Goal: Task Accomplishment & Management: Manage account settings

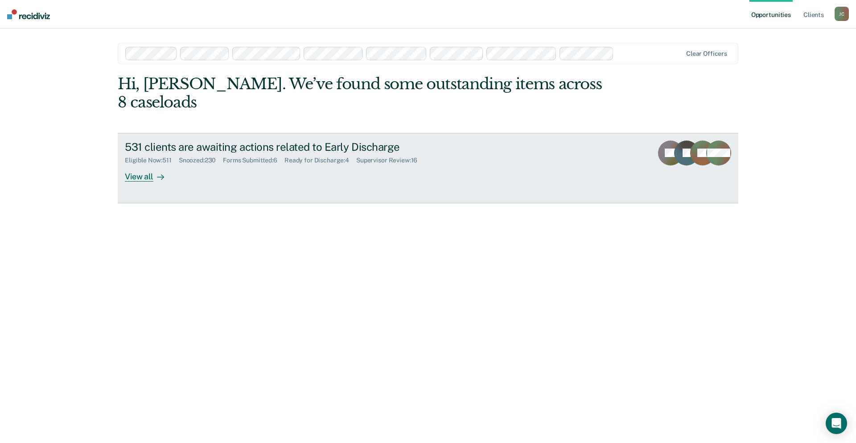
click at [193, 140] on div "531 clients are awaiting actions related to Early Discharge" at bounding box center [281, 146] width 313 height 13
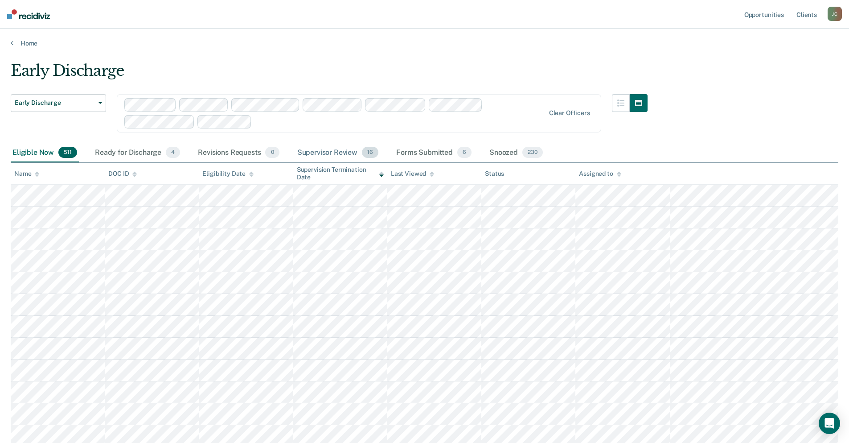
click at [352, 150] on div "Supervisor Review 16" at bounding box center [338, 153] width 85 height 20
click at [294, 42] on link "Home" at bounding box center [425, 43] width 828 height 8
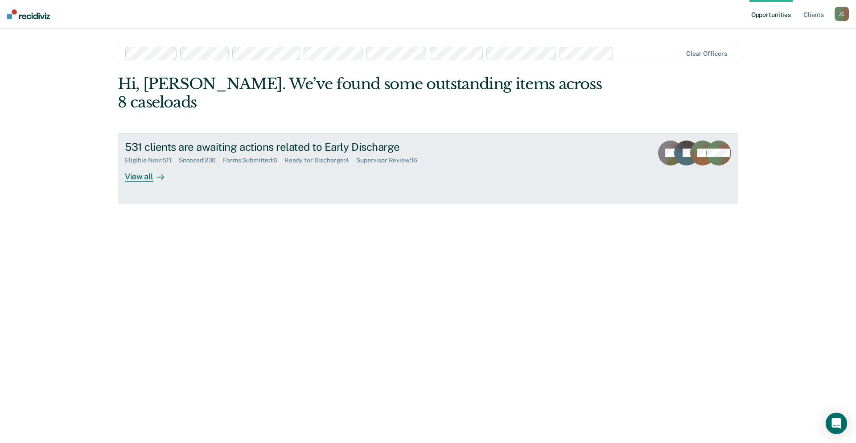
click at [168, 140] on div "531 clients are awaiting actions related to Early Discharge" at bounding box center [281, 146] width 313 height 13
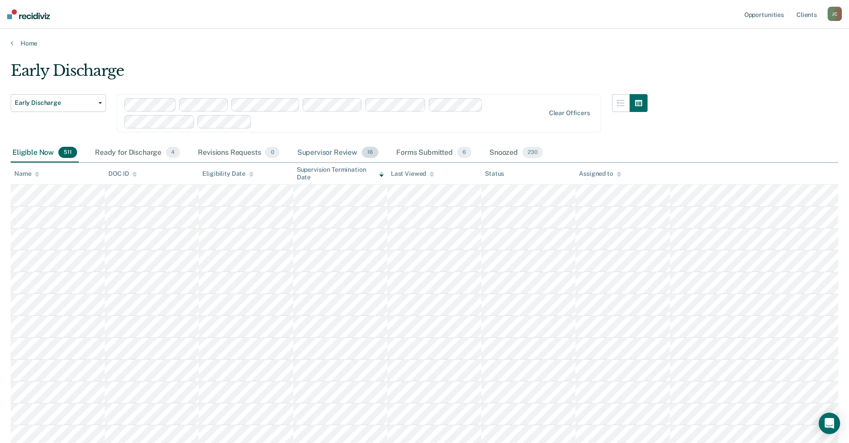
click at [329, 147] on div "Supervisor Review 16" at bounding box center [338, 153] width 85 height 20
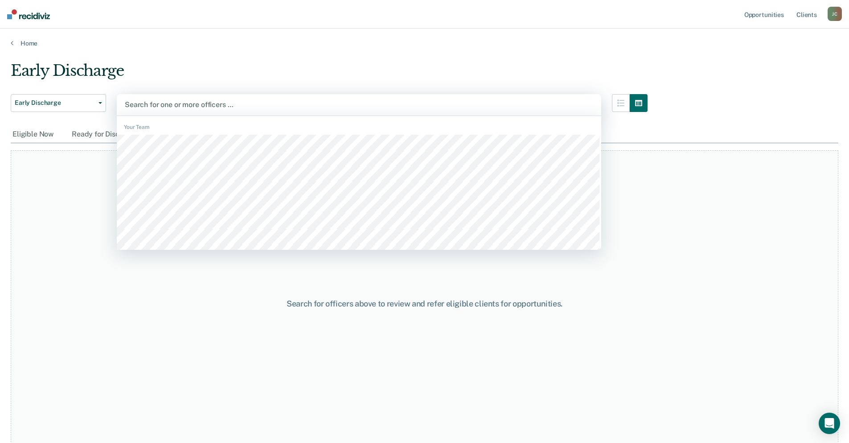
click at [138, 107] on div at bounding box center [359, 104] width 469 height 10
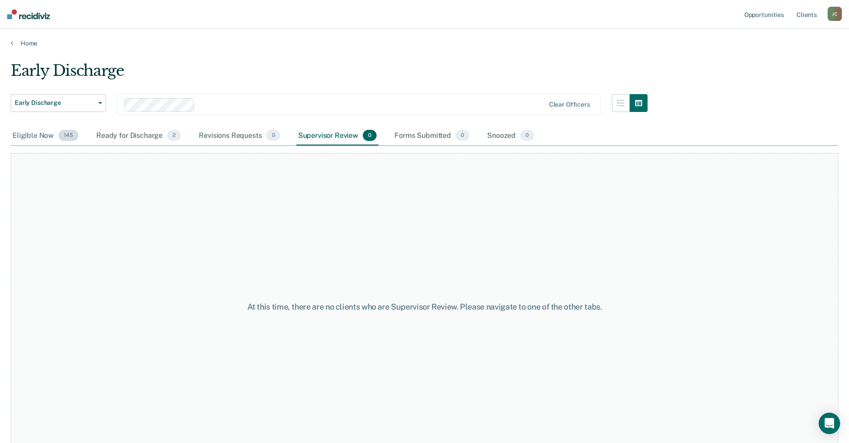
click at [33, 138] on div "Eligible Now 145" at bounding box center [46, 136] width 70 height 20
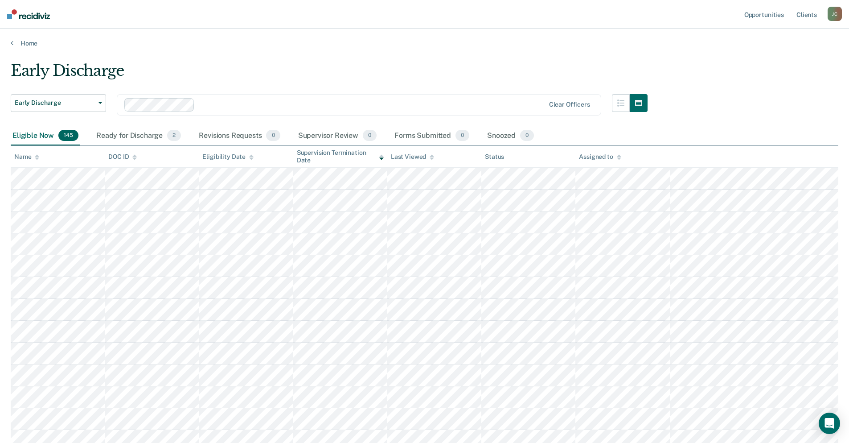
click at [36, 158] on icon at bounding box center [37, 158] width 4 height 2
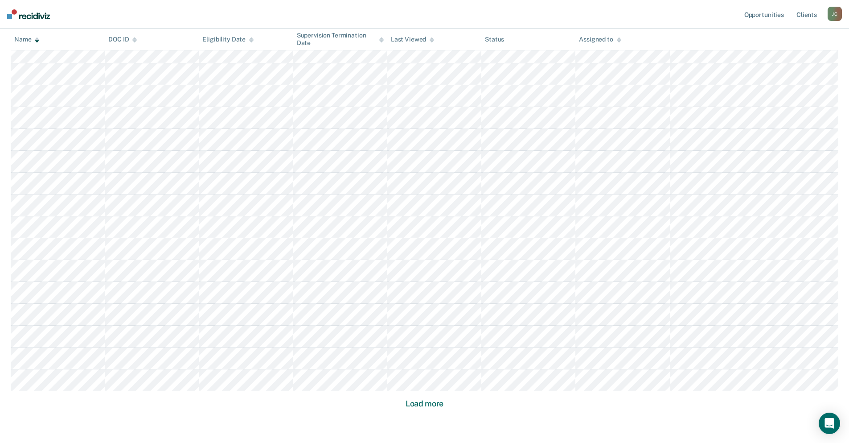
scroll to position [477, 0]
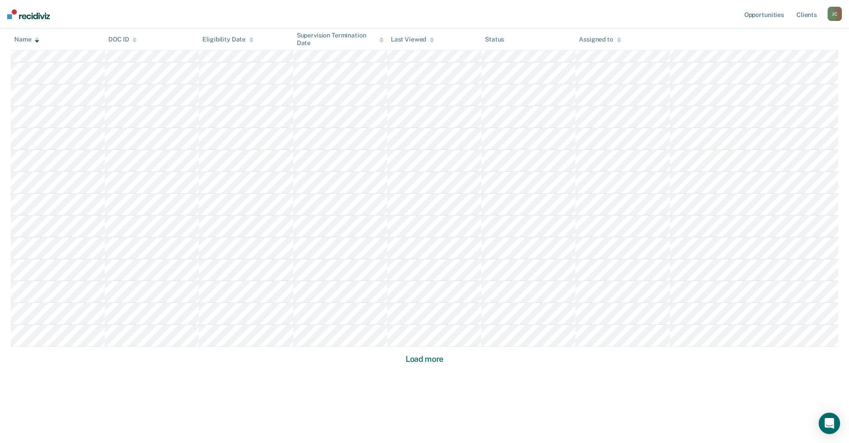
click at [437, 359] on button "Load more" at bounding box center [424, 359] width 43 height 11
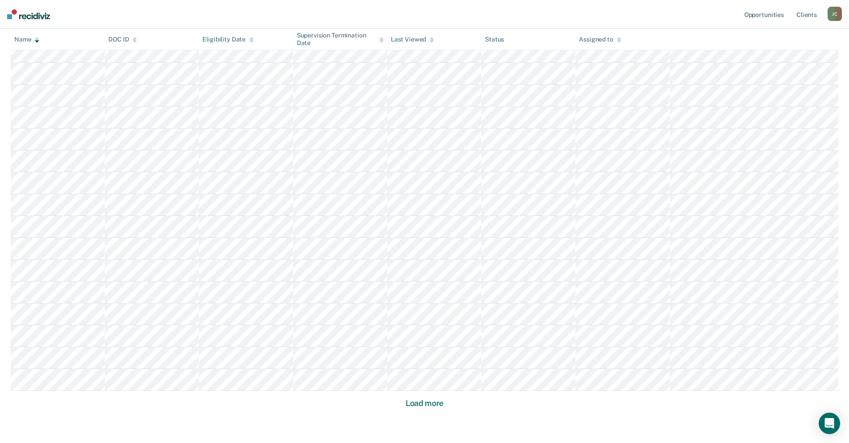
scroll to position [1132, 0]
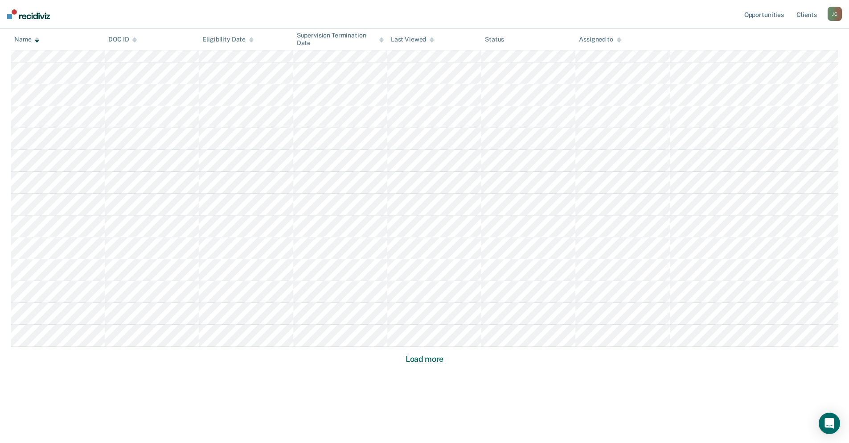
click at [437, 359] on button "Load more" at bounding box center [424, 359] width 43 height 11
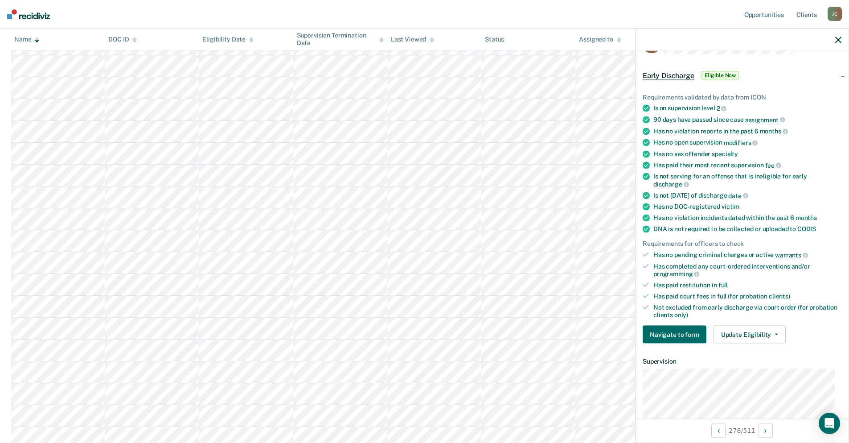
scroll to position [0, 0]
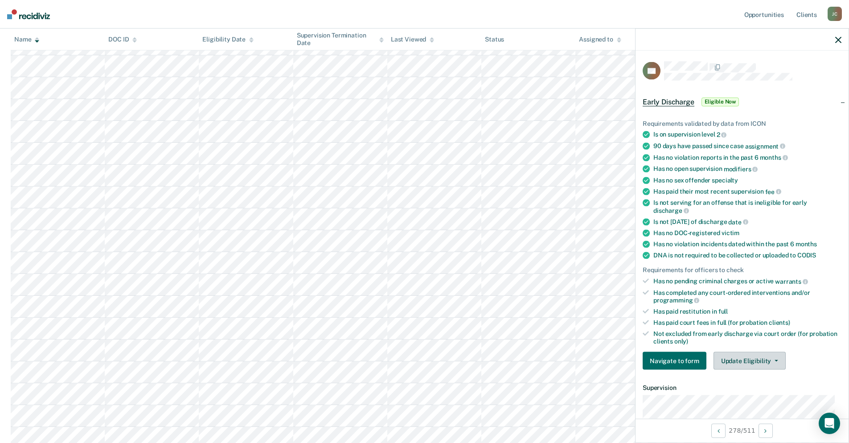
click at [770, 362] on button "Update Eligibility" at bounding box center [750, 361] width 72 height 18
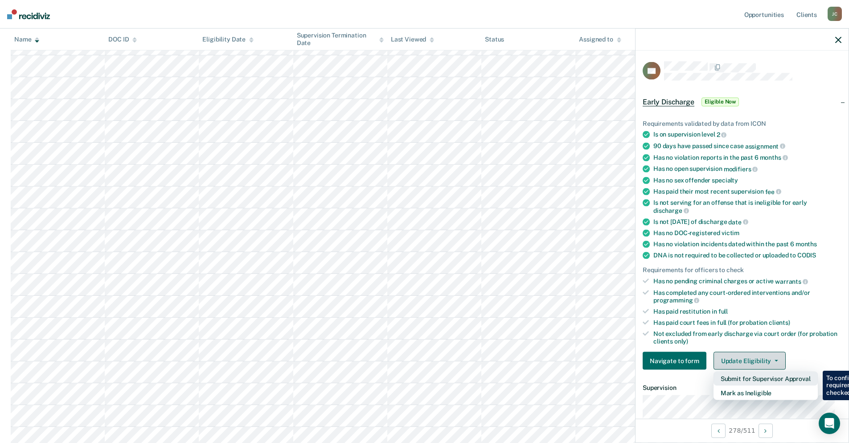
scroll to position [134, 0]
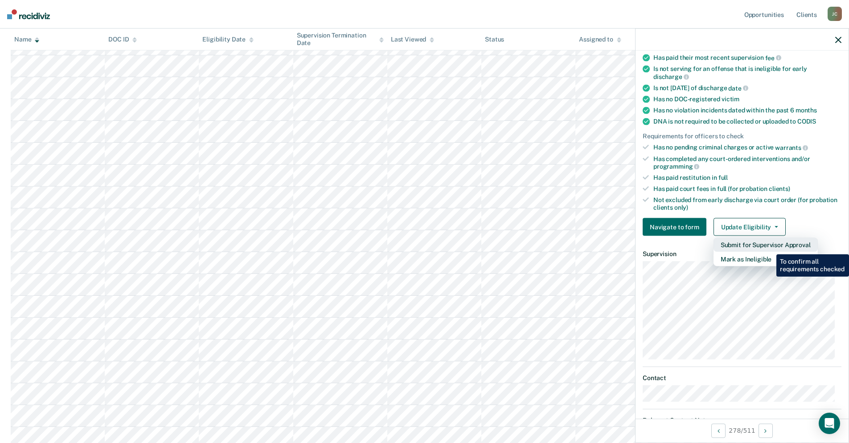
click at [770, 247] on button "Submit for Supervisor Approval" at bounding box center [766, 245] width 104 height 14
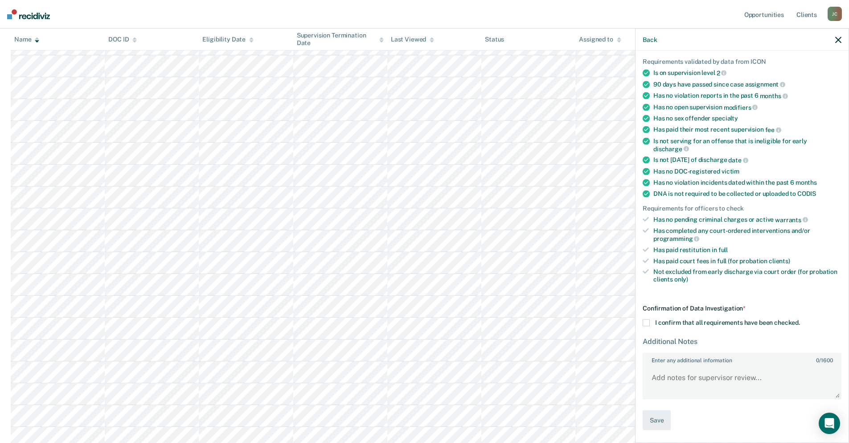
scroll to position [61, 0]
click at [646, 320] on span at bounding box center [646, 323] width 7 height 7
click at [800, 320] on input "I confirm that all requirements have been checked." at bounding box center [800, 320] width 0 height 0
click at [663, 417] on button "Save" at bounding box center [657, 421] width 28 height 20
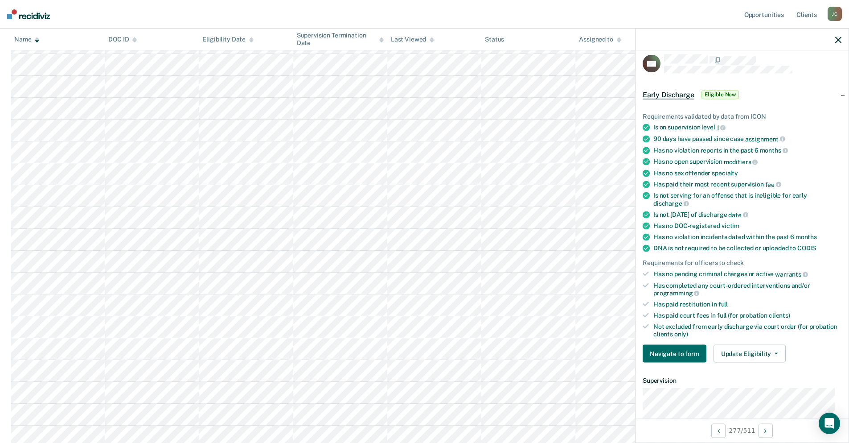
scroll to position [0, 0]
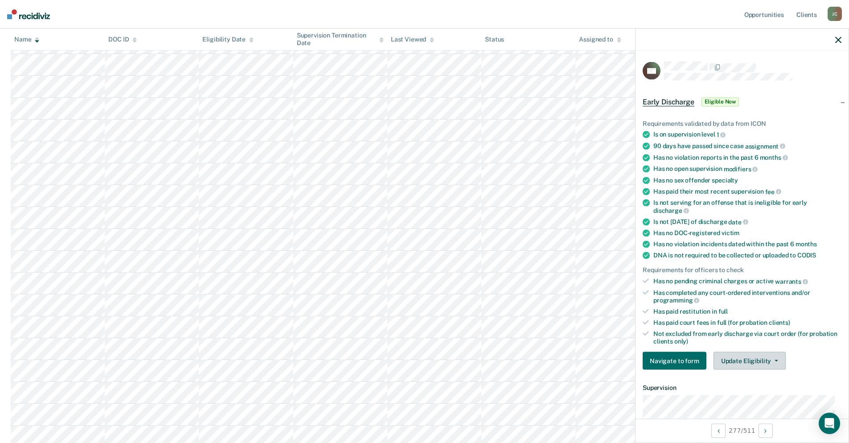
click at [741, 356] on button "Update Eligibility" at bounding box center [750, 361] width 72 height 18
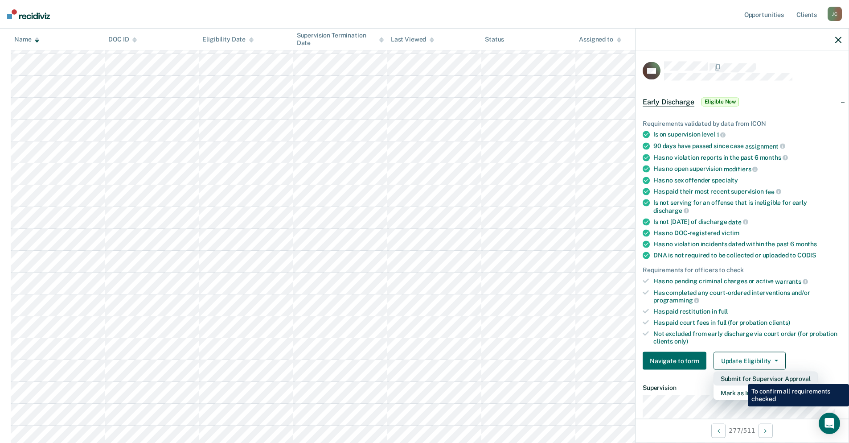
click at [741, 377] on button "Submit for Supervisor Approval" at bounding box center [766, 378] width 104 height 14
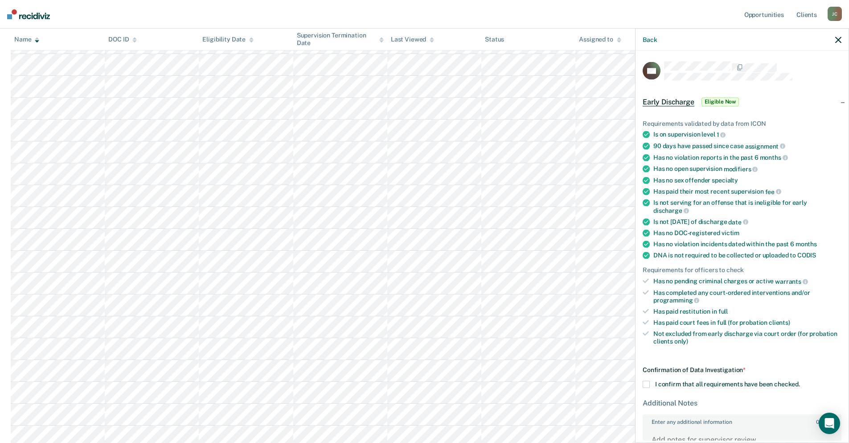
click at [649, 383] on span at bounding box center [646, 384] width 7 height 7
click at [800, 381] on input "I confirm that all requirements have been checked." at bounding box center [800, 381] width 0 height 0
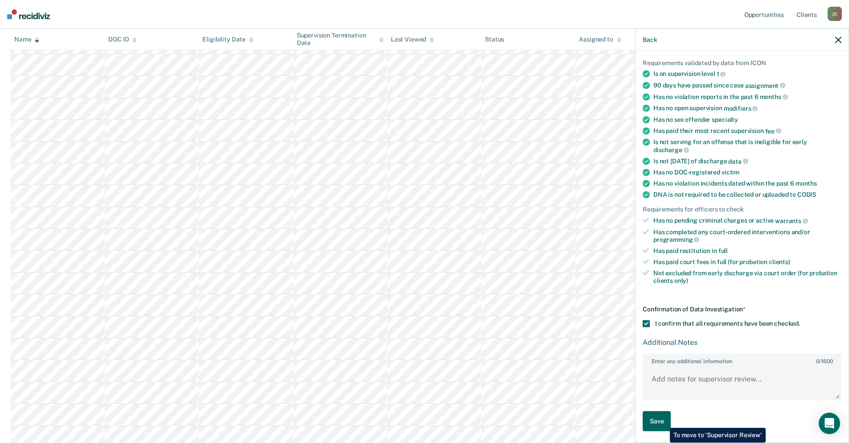
click at [663, 421] on button "Save" at bounding box center [657, 421] width 28 height 20
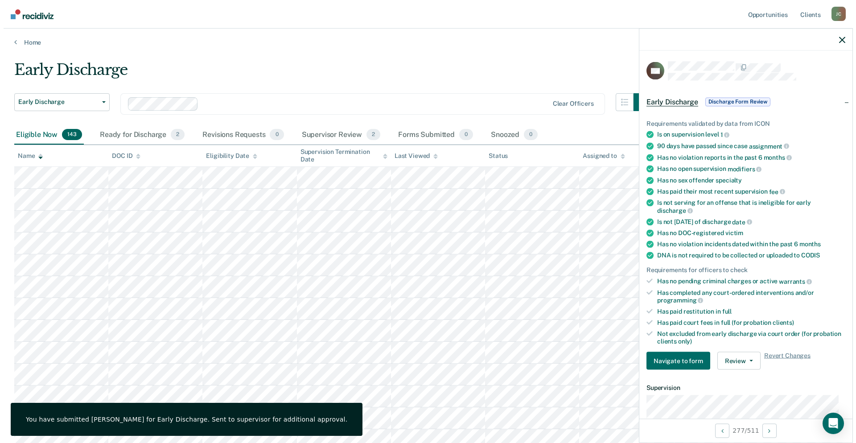
scroll to position [0, 0]
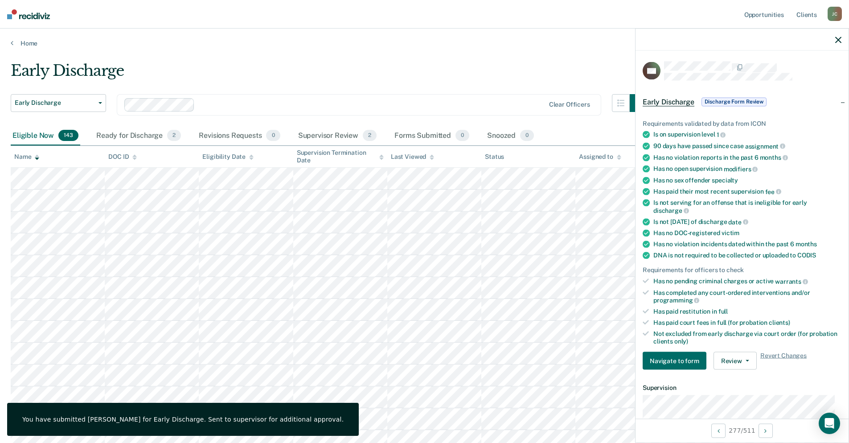
click at [840, 41] on icon "button" at bounding box center [839, 40] width 6 height 6
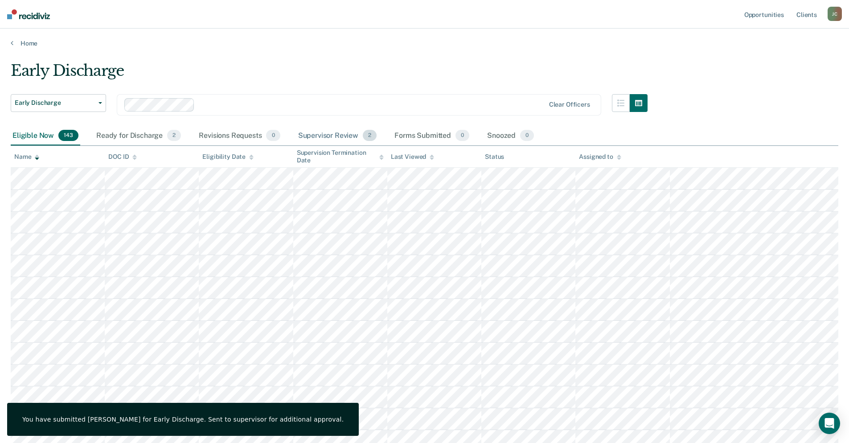
click at [334, 129] on div "Supervisor Review 2" at bounding box center [337, 136] width 82 height 20
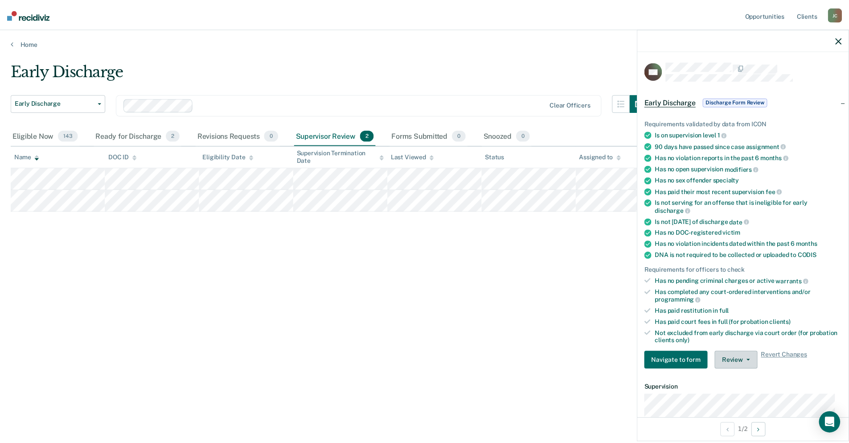
scroll to position [134, 0]
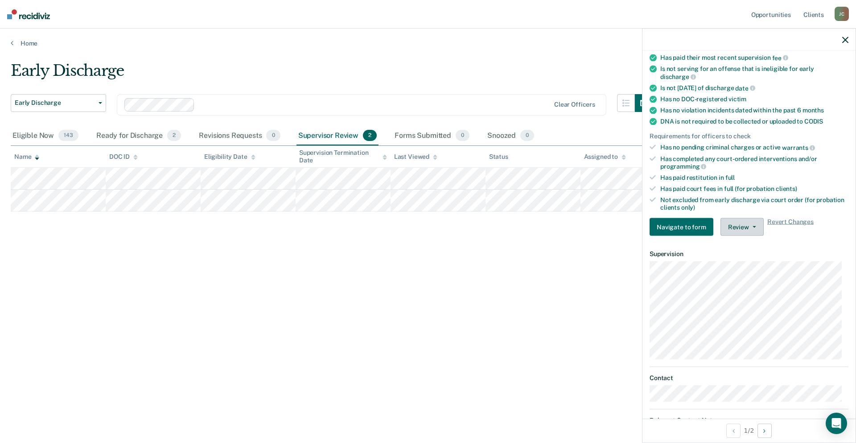
click at [741, 228] on button "Review" at bounding box center [741, 227] width 43 height 18
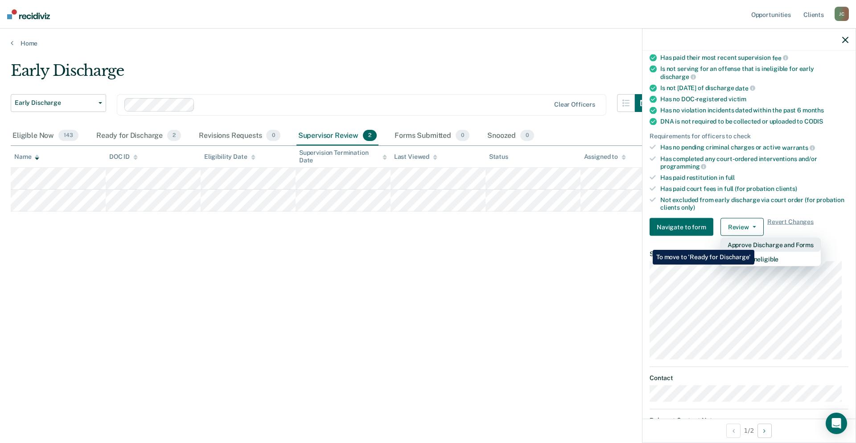
click at [754, 243] on button "Approve Discharge and Forms" at bounding box center [770, 245] width 100 height 14
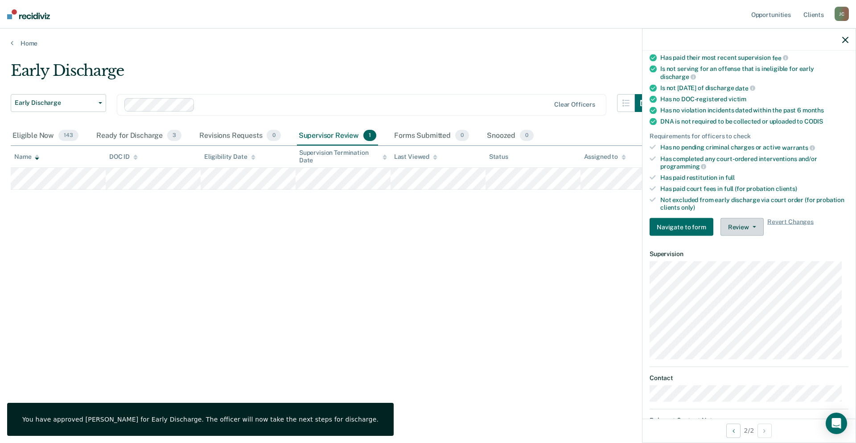
click at [740, 227] on button "Review" at bounding box center [741, 227] width 43 height 18
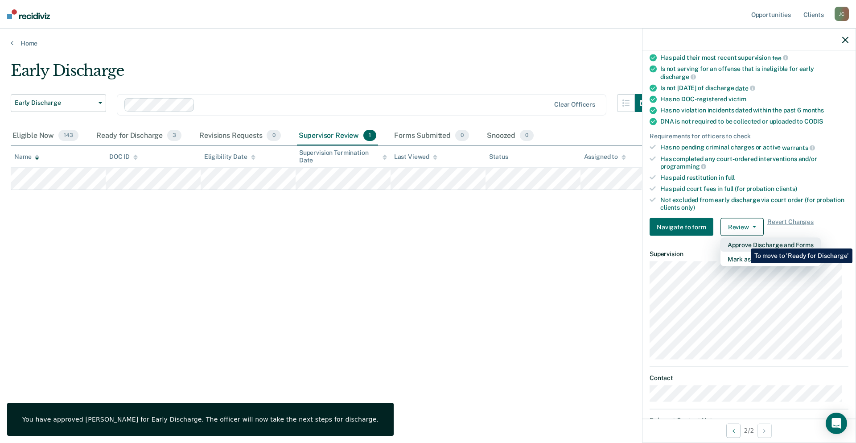
click at [744, 242] on button "Approve Discharge and Forms" at bounding box center [770, 245] width 100 height 14
